Goal: Task Accomplishment & Management: Use online tool/utility

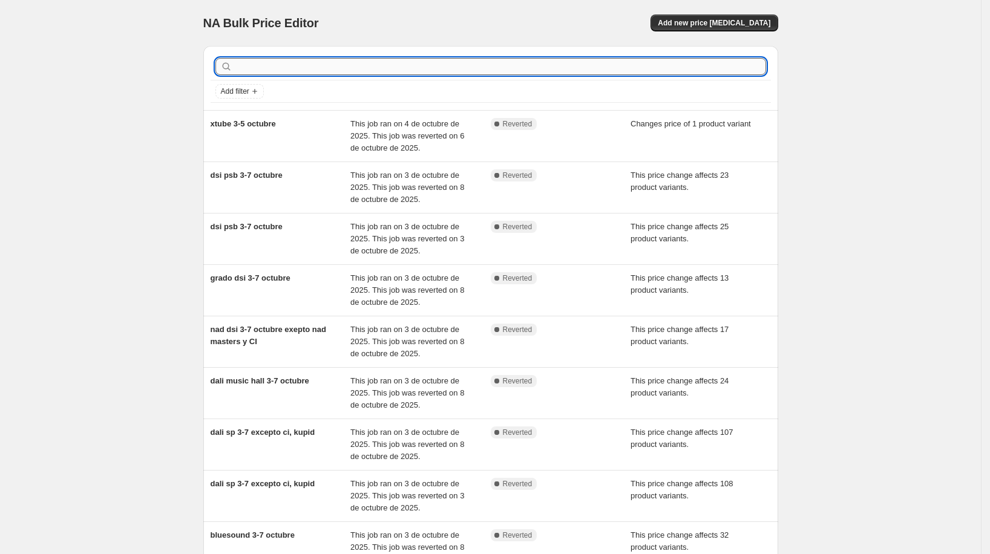
click at [321, 70] on input "text" at bounding box center [500, 66] width 531 height 17
click at [304, 67] on input "text" at bounding box center [500, 66] width 531 height 17
type input "xgimi"
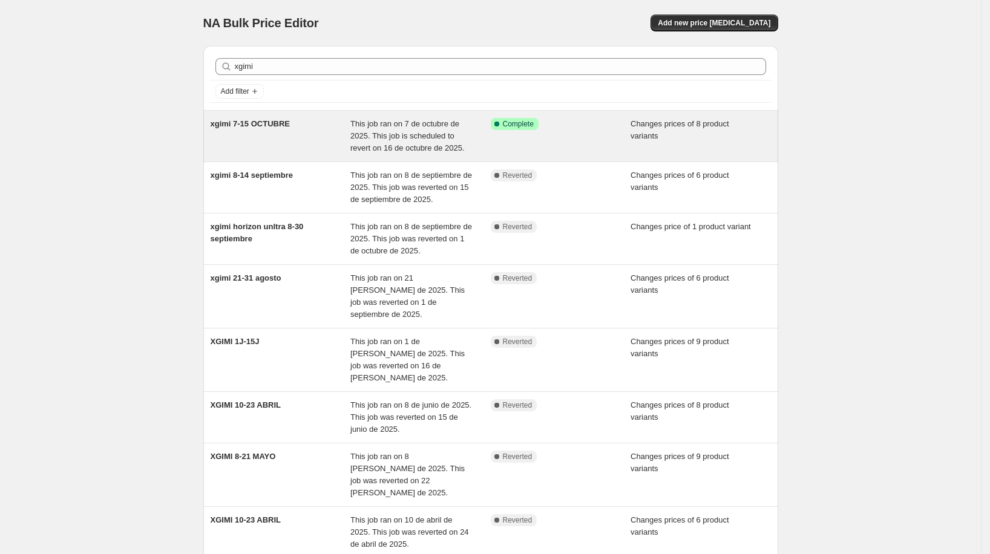
click at [304, 125] on div "xgimi 7-15 OCTUBRE" at bounding box center [281, 136] width 140 height 36
